Goal: Task Accomplishment & Management: Use online tool/utility

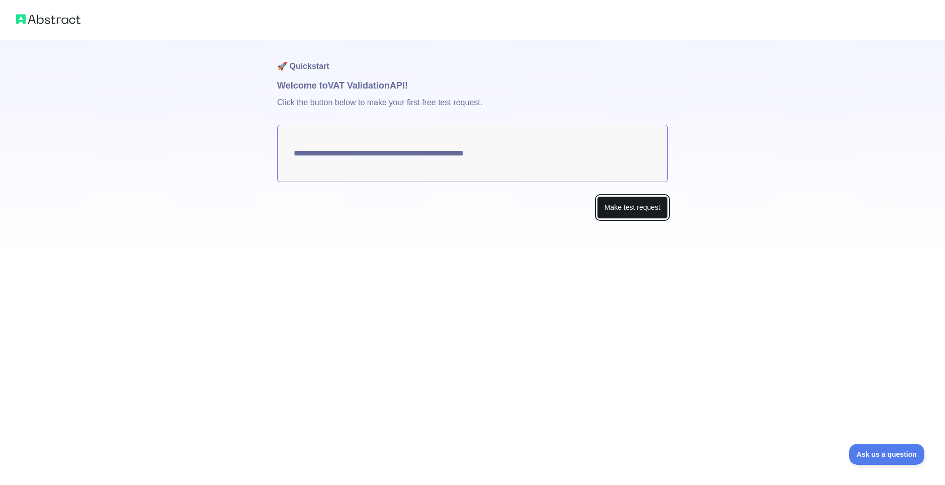
click at [606, 210] on button "Make test request" at bounding box center [632, 207] width 71 height 23
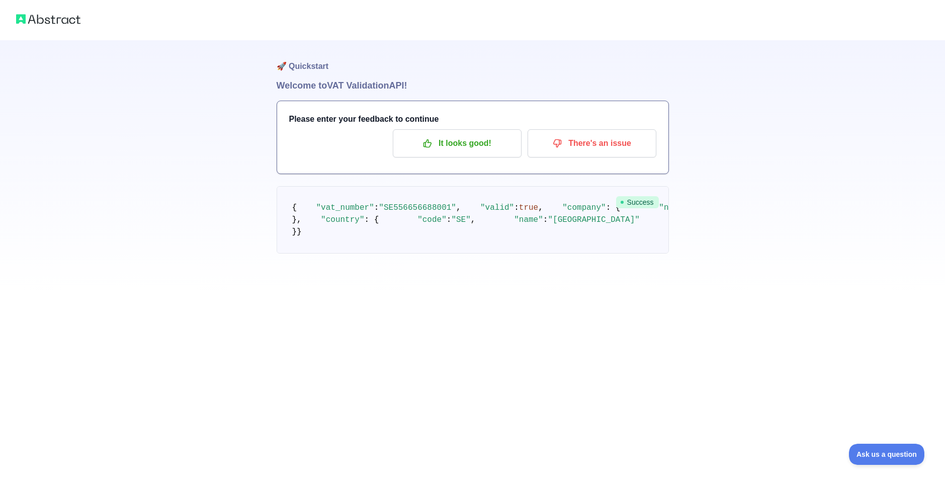
drag, startPoint x: 432, startPoint y: 352, endPoint x: 451, endPoint y: 355, distance: 19.8
click at [451, 254] on pre "{ "vat_number" : "SE556656688001" , "valid" : true , "company" : { "name" : "GO…" at bounding box center [473, 219] width 392 height 67
click at [455, 158] on div "Please enter your feedback to continue It looks good! There's an issue" at bounding box center [472, 137] width 391 height 72
click at [458, 149] on p "It looks good!" at bounding box center [457, 143] width 114 height 17
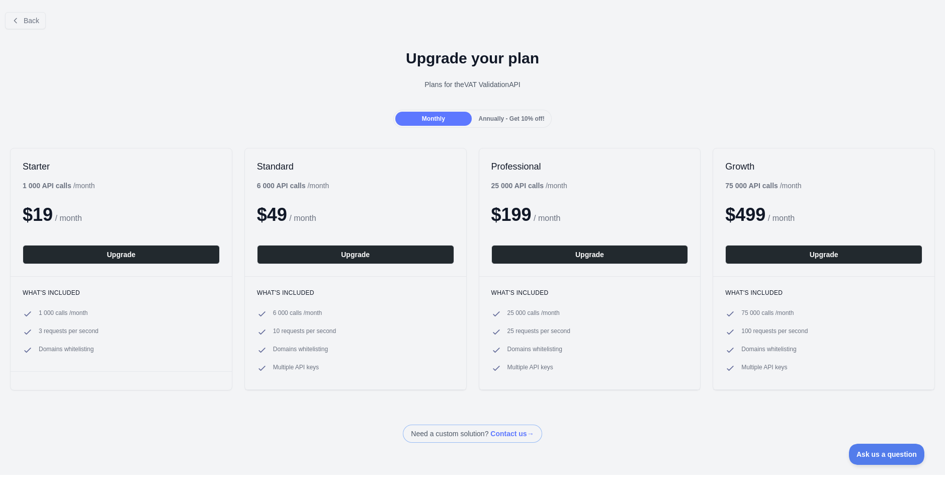
click at [520, 119] on span "Annually - Get 10% off!" at bounding box center [512, 118] width 66 height 7
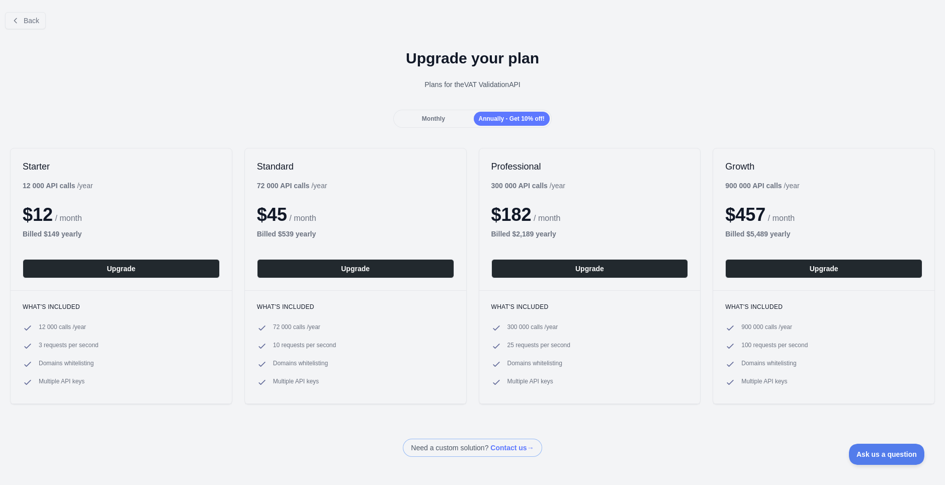
click at [429, 111] on div "Monthly Annually - Get 10% off!" at bounding box center [472, 119] width 158 height 18
click at [425, 113] on div "Monthly" at bounding box center [433, 119] width 76 height 14
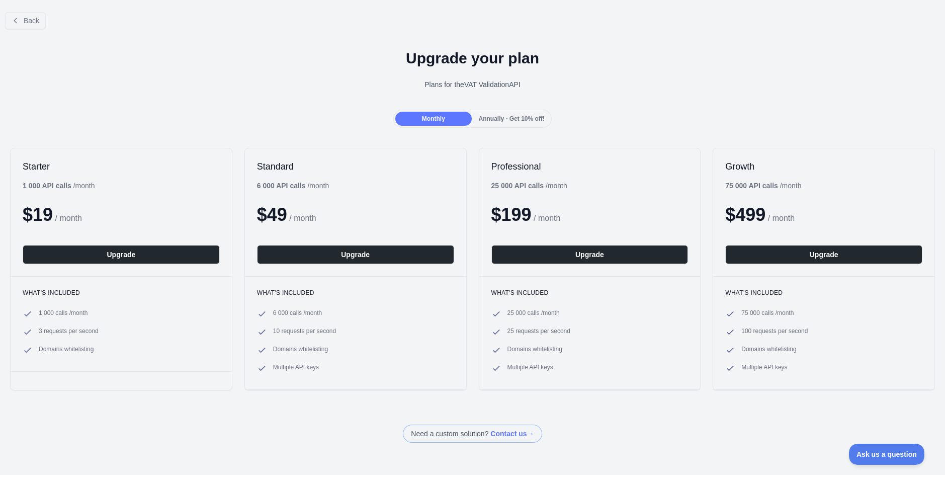
click at [31, 31] on div "Back" at bounding box center [472, 20] width 945 height 33
click at [32, 23] on span "Back" at bounding box center [32, 21] width 16 height 8
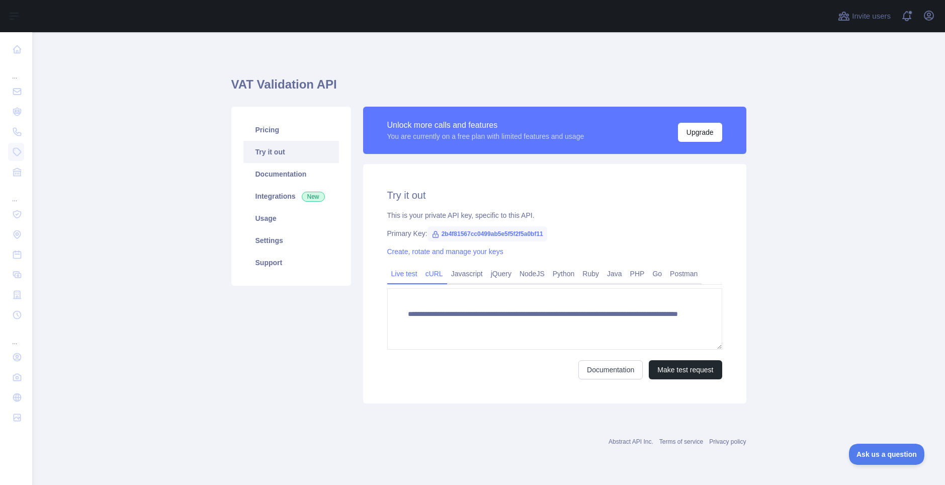
click at [438, 278] on link "cURL" at bounding box center [435, 274] width 26 height 16
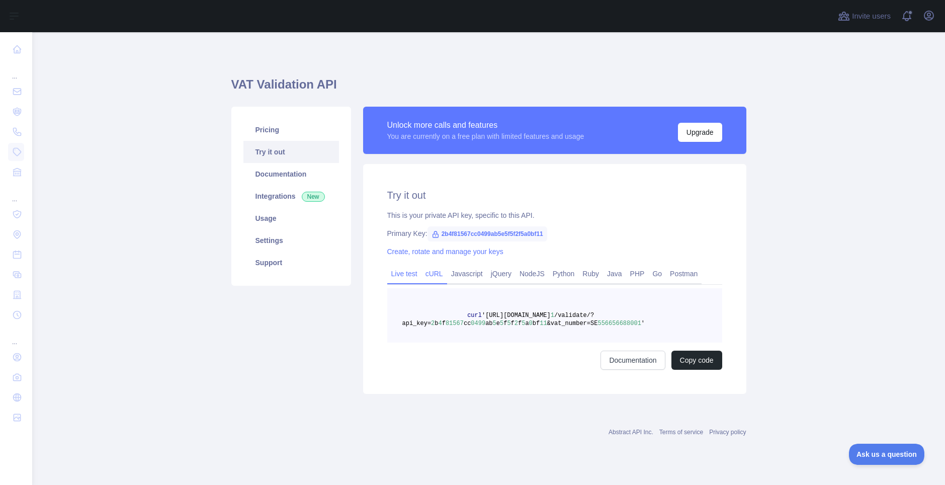
click at [417, 275] on link "Live test" at bounding box center [404, 274] width 34 height 16
